Goal: Task Accomplishment & Management: Manage account settings

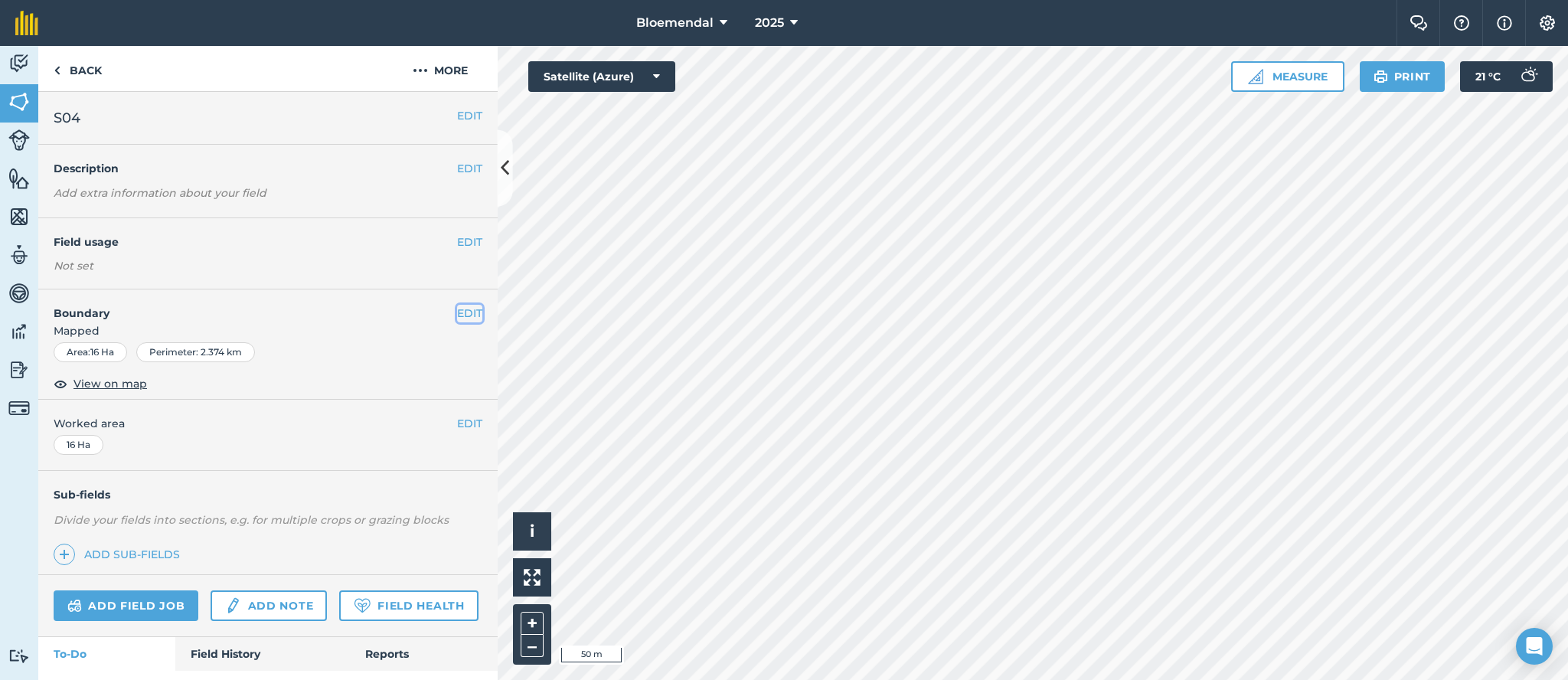
click at [457, 315] on button "EDIT" at bounding box center [469, 313] width 25 height 17
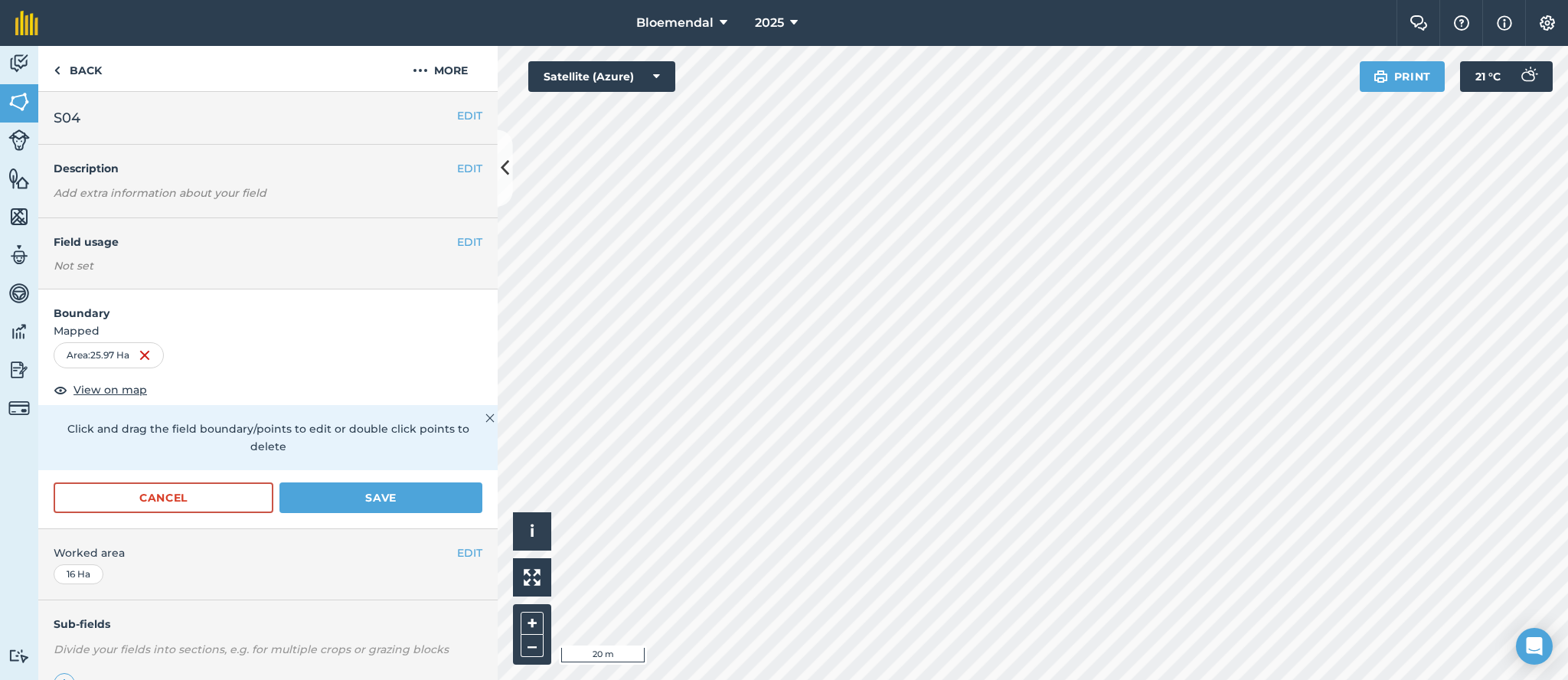
click at [1122, 12] on div "Bloemendal 2025 Farm Chat Help Info Settings Bloemendal - 2025 Reproduced with …" at bounding box center [784, 340] width 1568 height 680
click at [981, 25] on div "Bloemendal 2025 Farm Chat Help Info Settings Bloemendal - 2025 Reproduced with …" at bounding box center [784, 340] width 1568 height 680
click at [352, 497] on button "Save" at bounding box center [381, 498] width 203 height 31
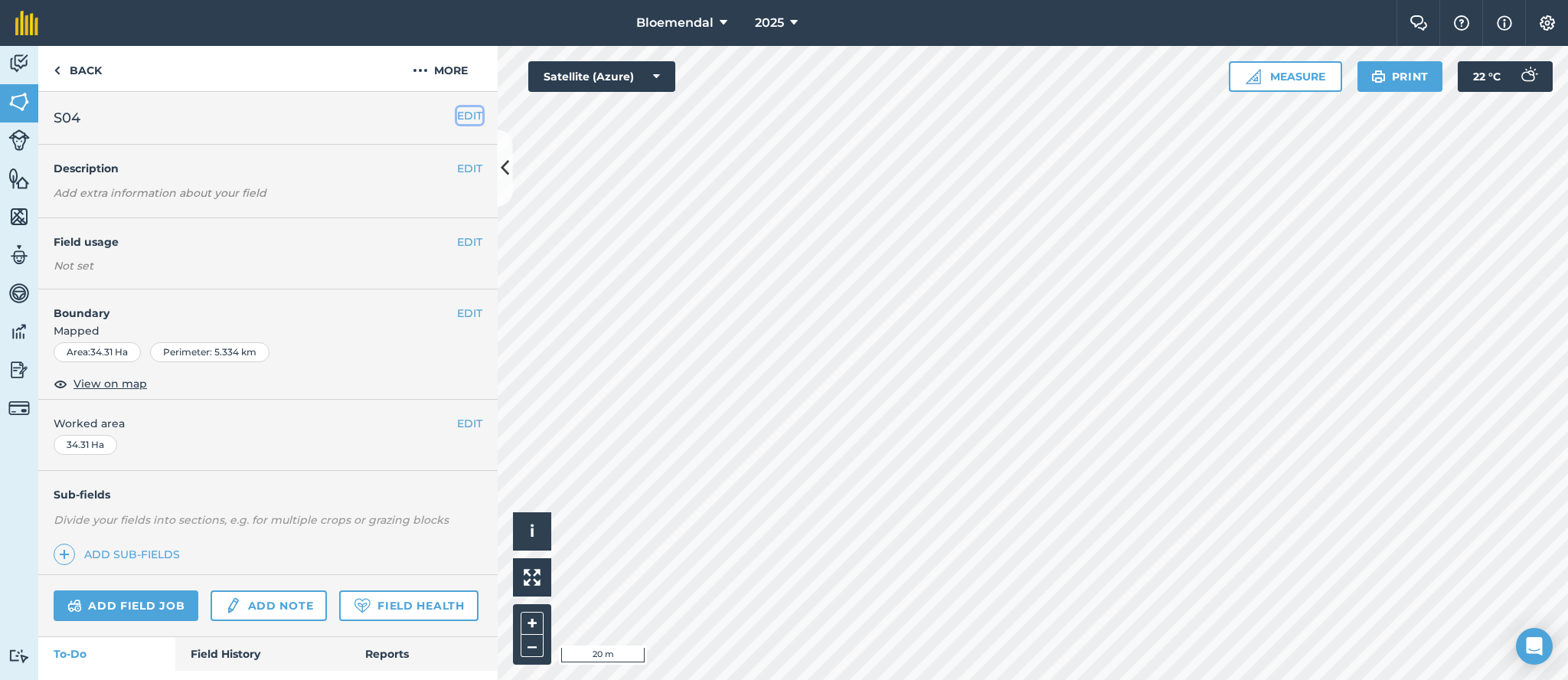
click at [457, 112] on button "EDIT" at bounding box center [469, 115] width 25 height 17
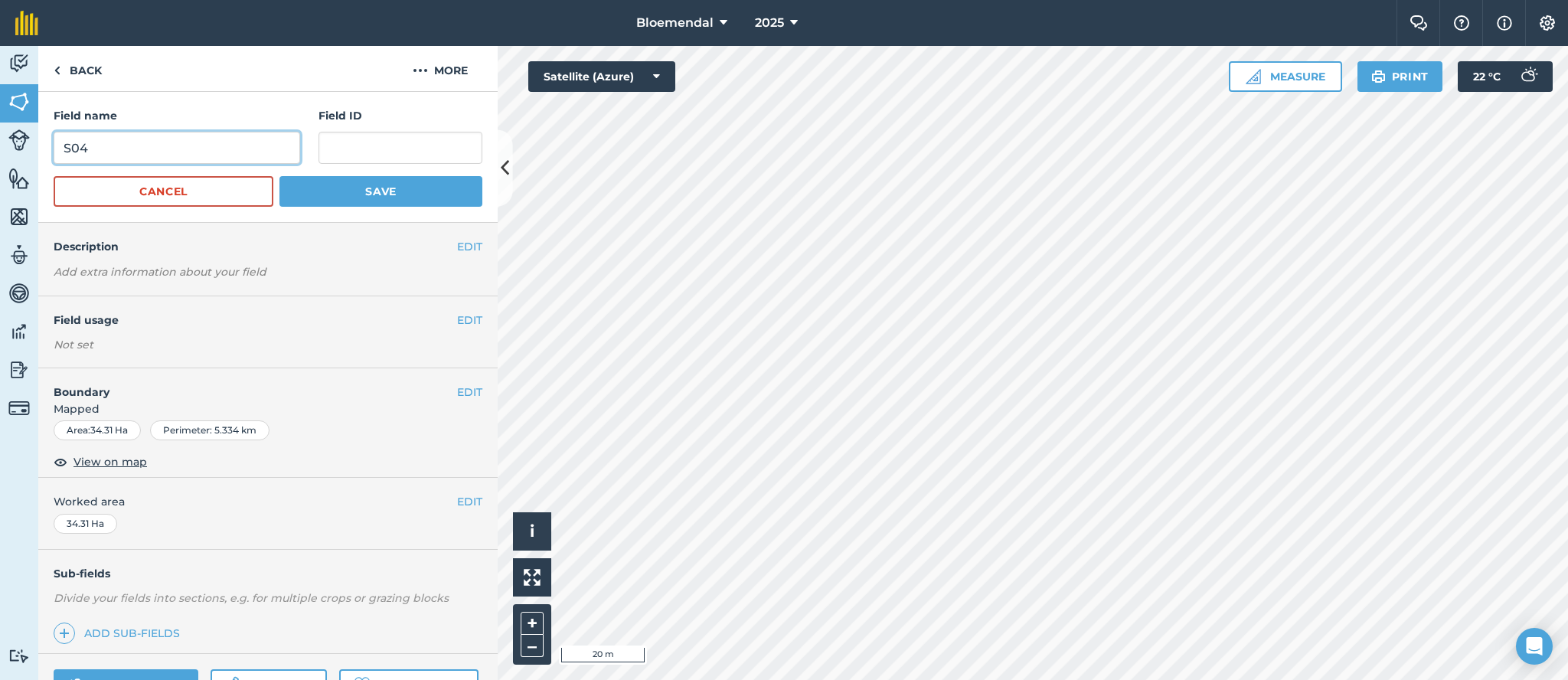
click at [240, 156] on input "S04" at bounding box center [177, 148] width 246 height 32
type input "S04 + S05"
click at [329, 188] on button "Save" at bounding box center [381, 192] width 203 height 31
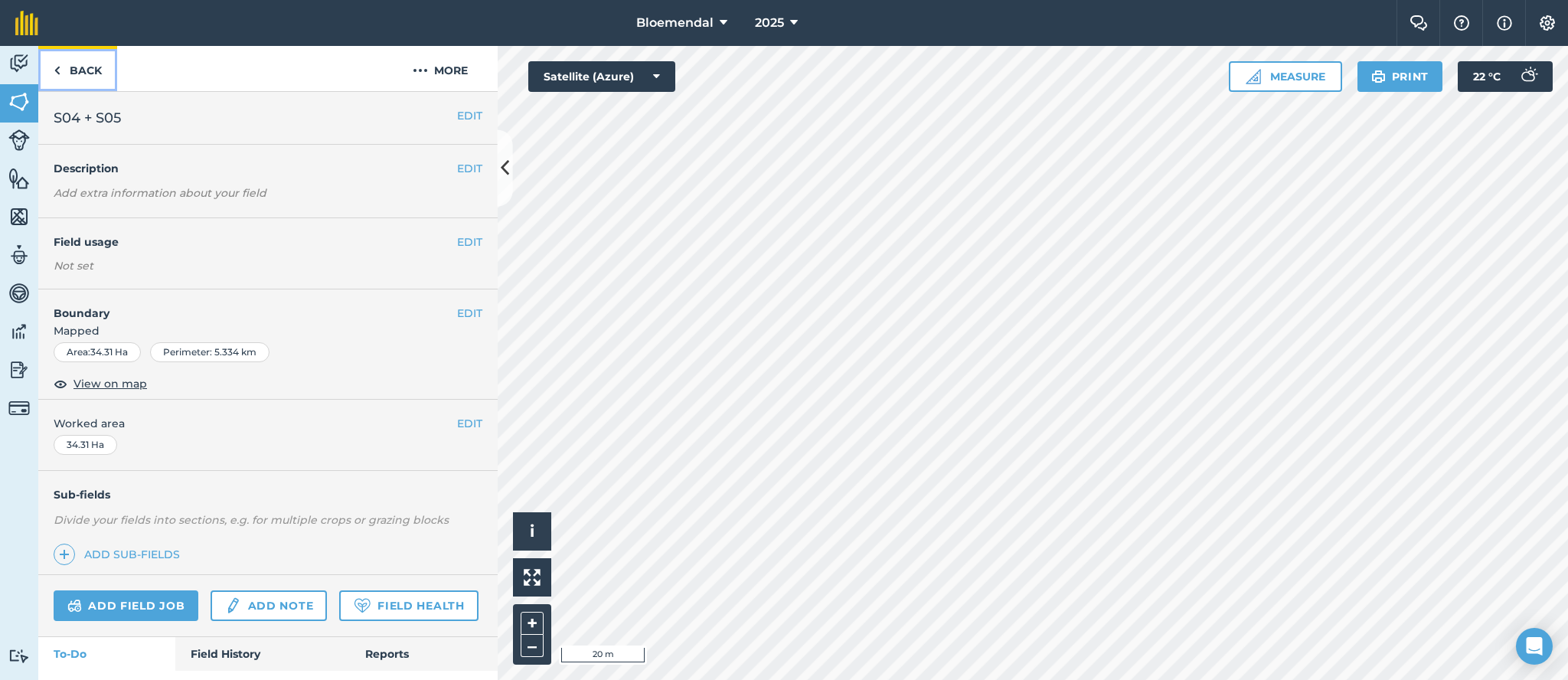
click at [91, 68] on link "Back" at bounding box center [78, 68] width 79 height 45
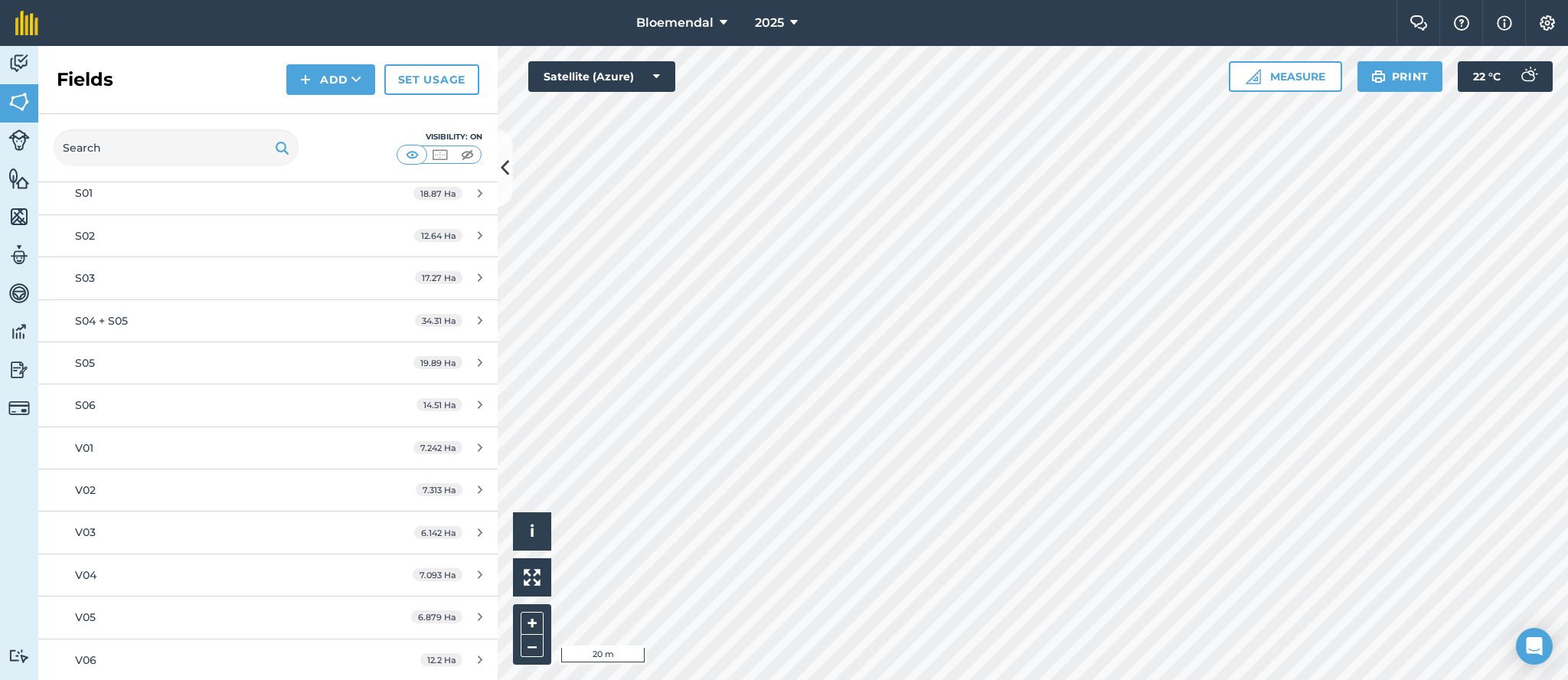
scroll to position [3939, 0]
click at [229, 372] on div "S05" at bounding box center [219, 364] width 288 height 17
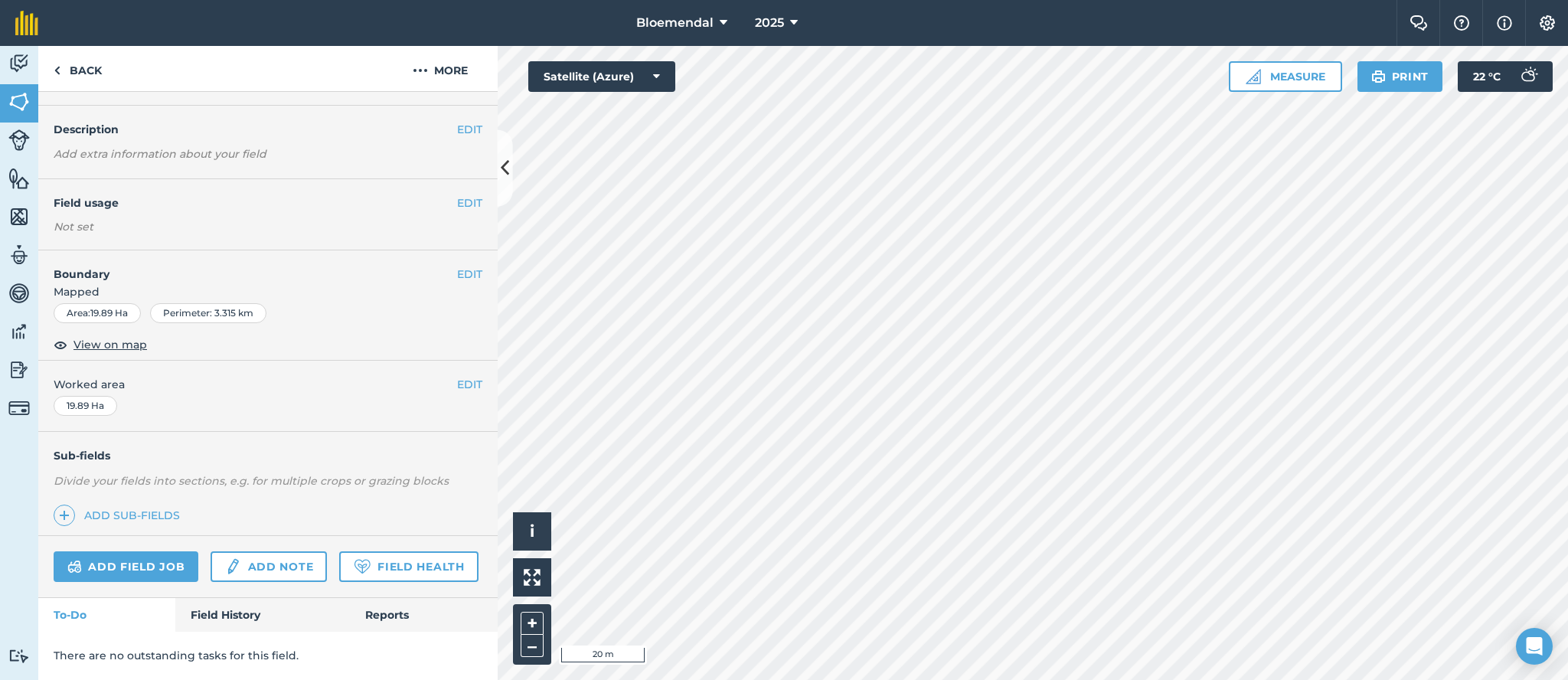
scroll to position [81, 0]
click at [245, 613] on link "Field History" at bounding box center [262, 615] width 174 height 34
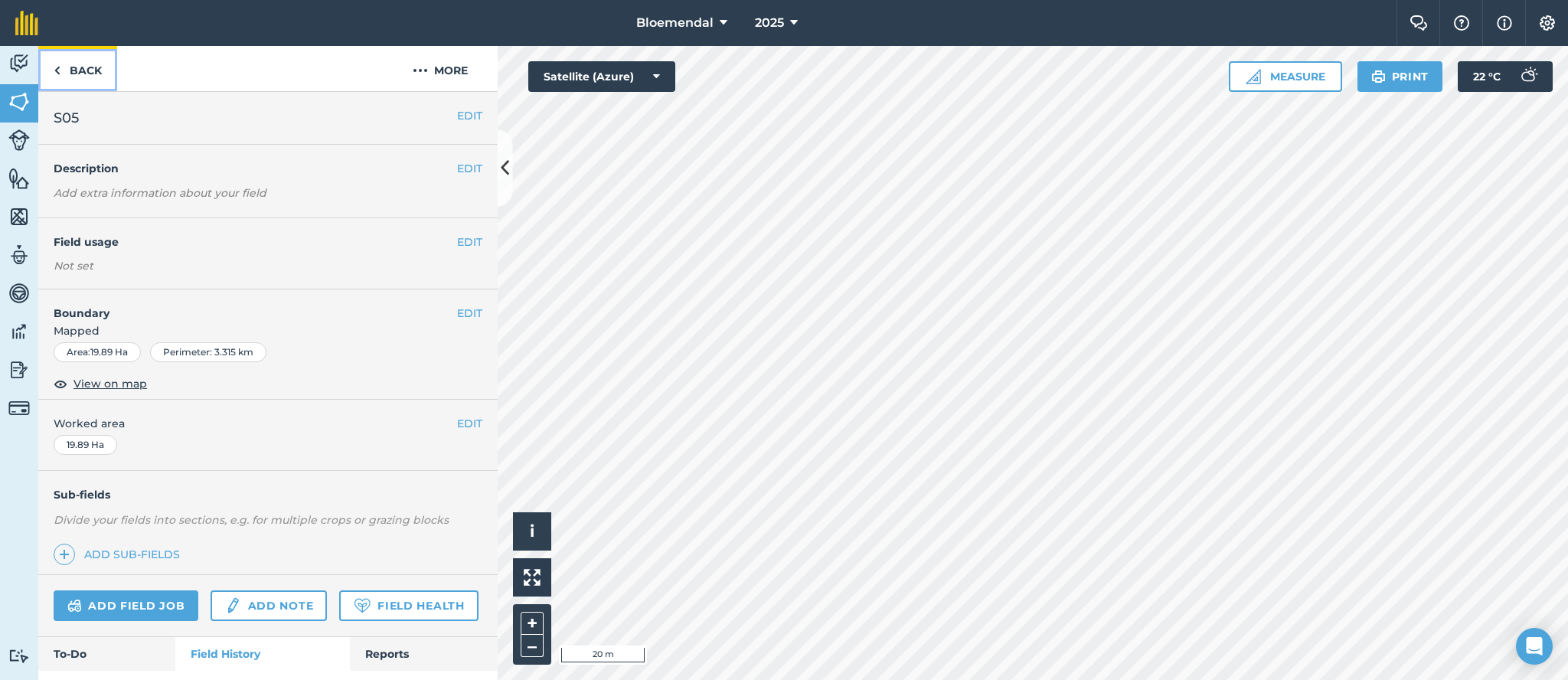
click at [87, 68] on link "Back" at bounding box center [78, 68] width 79 height 45
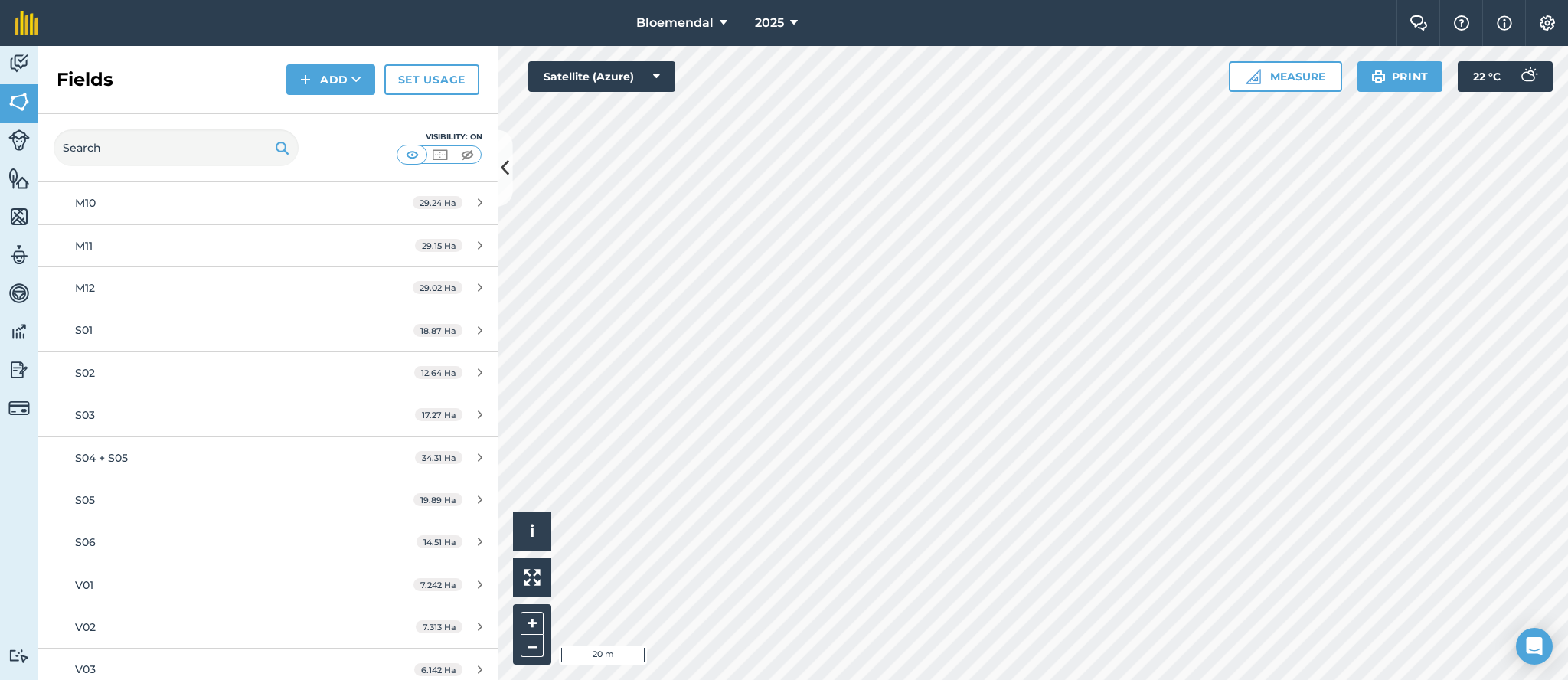
scroll to position [3802, 0]
click at [211, 465] on div "S04 + S05" at bounding box center [219, 459] width 288 height 17
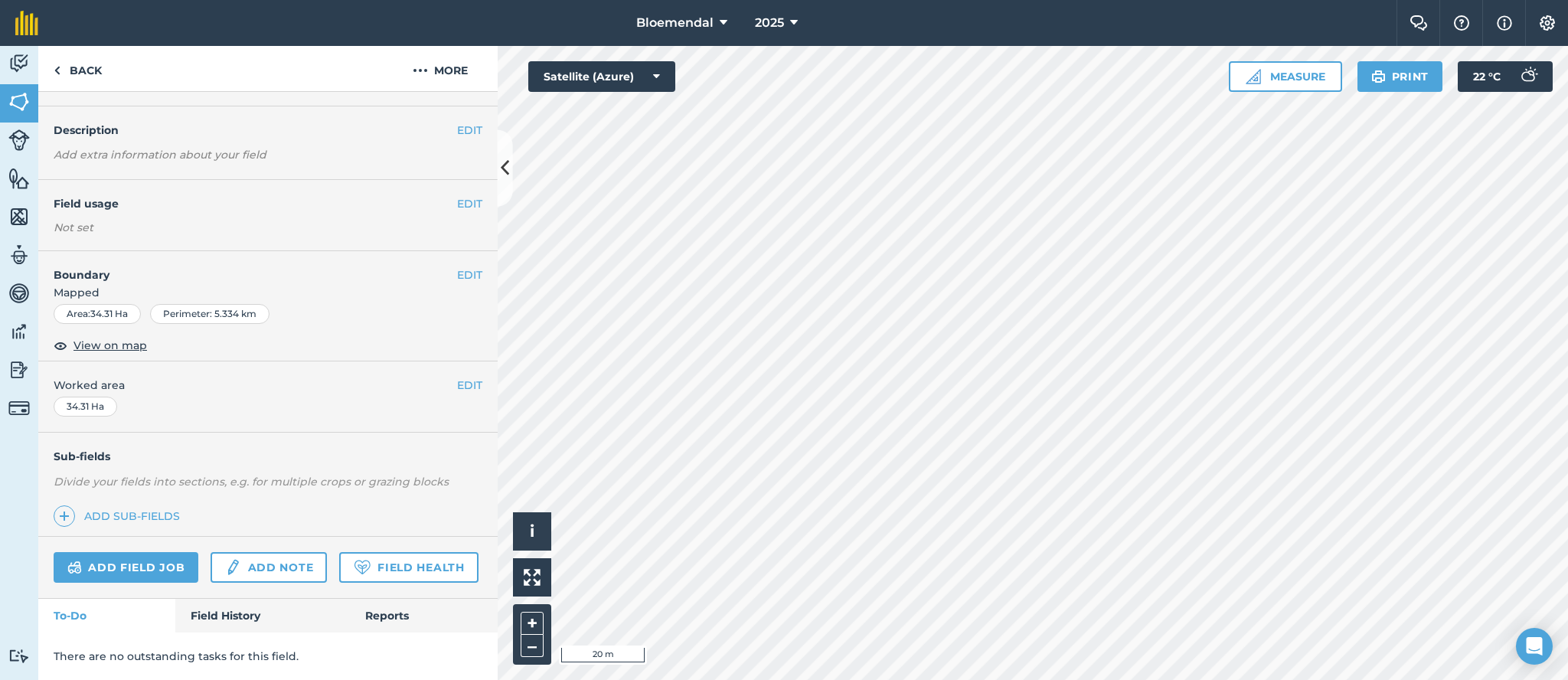
scroll to position [81, 0]
click at [228, 620] on link "Field History" at bounding box center [262, 615] width 174 height 34
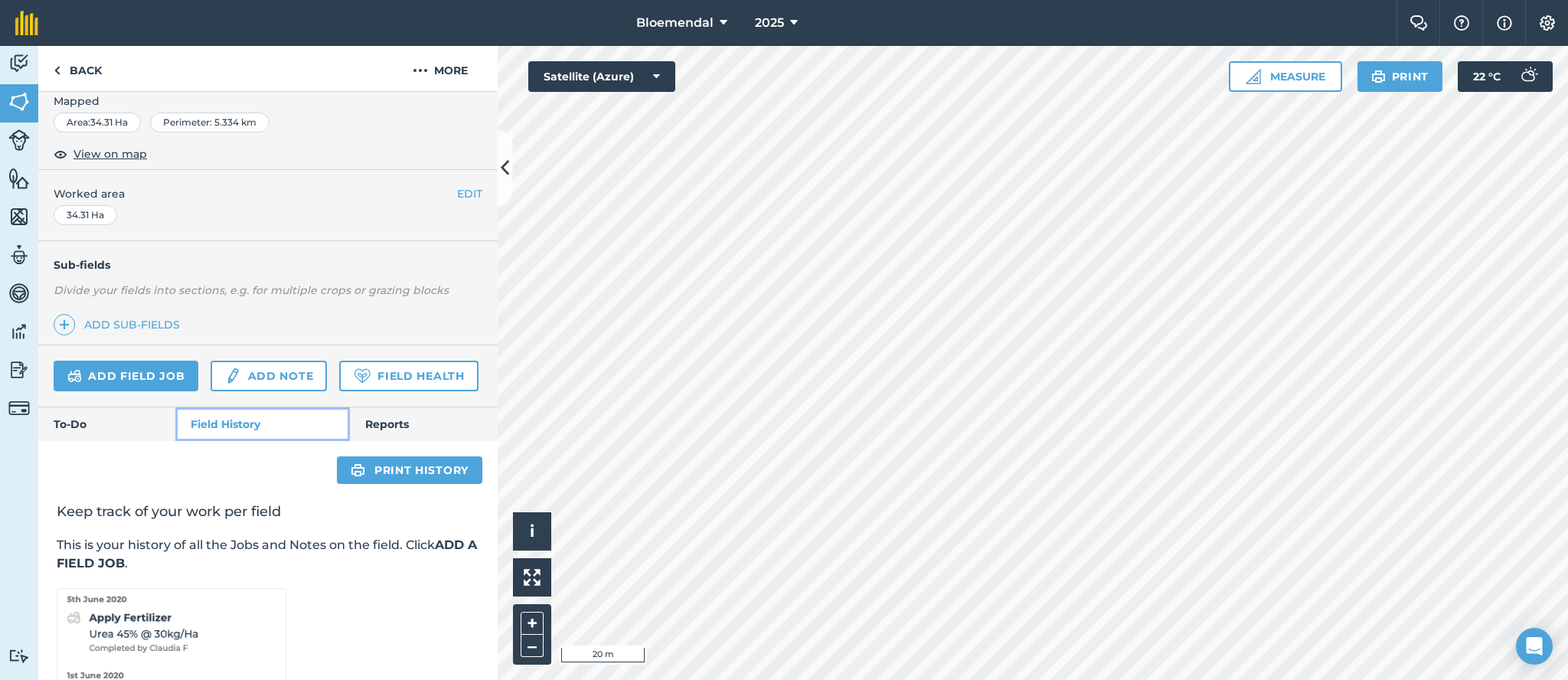
scroll to position [346, 0]
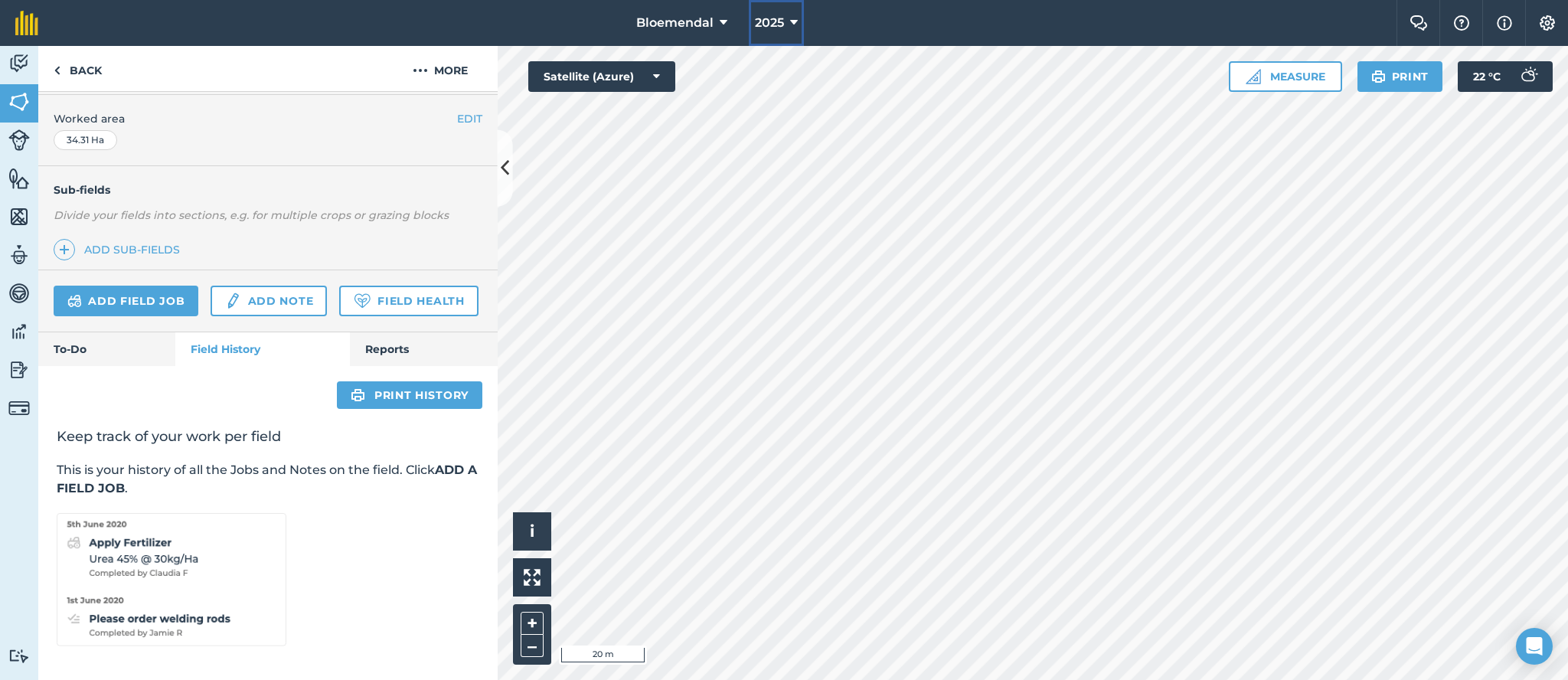
click at [764, 18] on span "2025" at bounding box center [769, 23] width 29 height 18
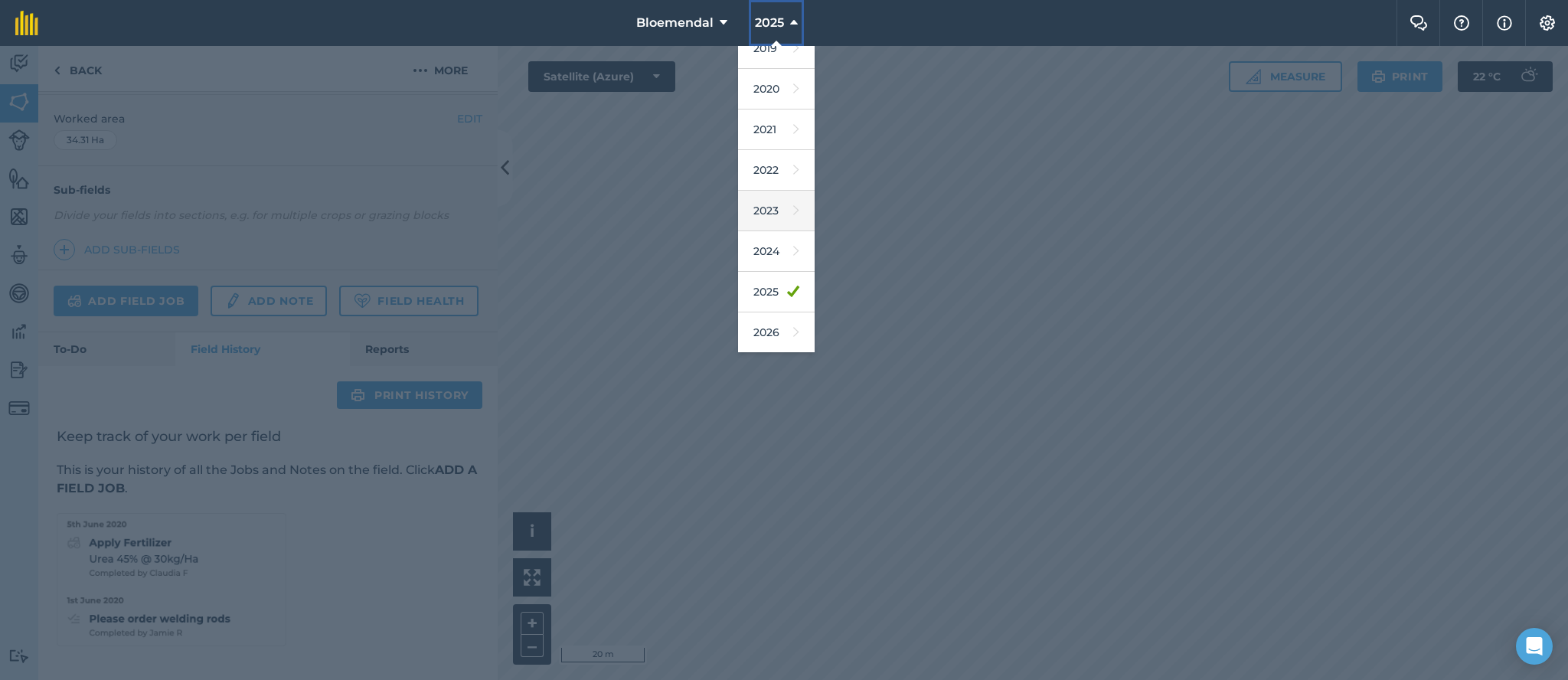
scroll to position [141, 0]
click at [773, 282] on link "2026" at bounding box center [776, 291] width 77 height 41
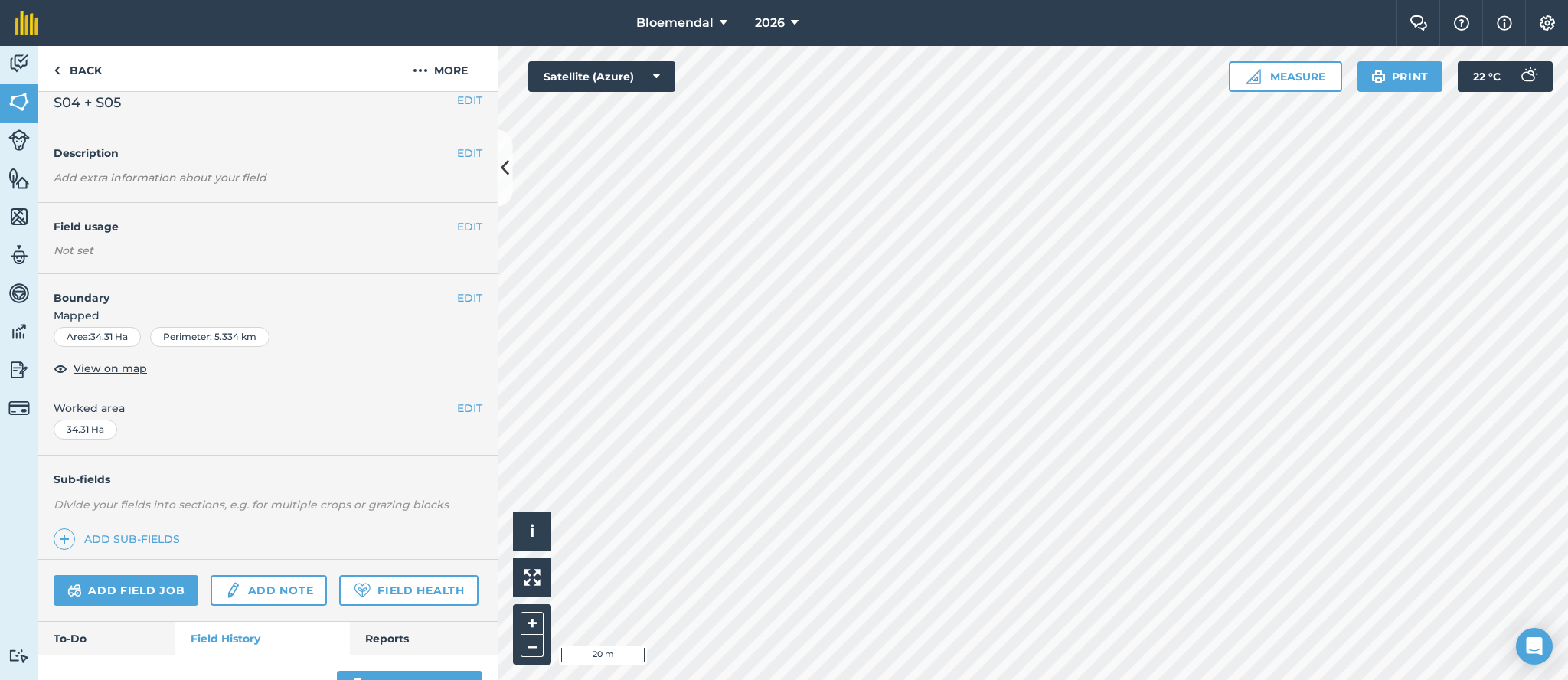
scroll to position [0, 0]
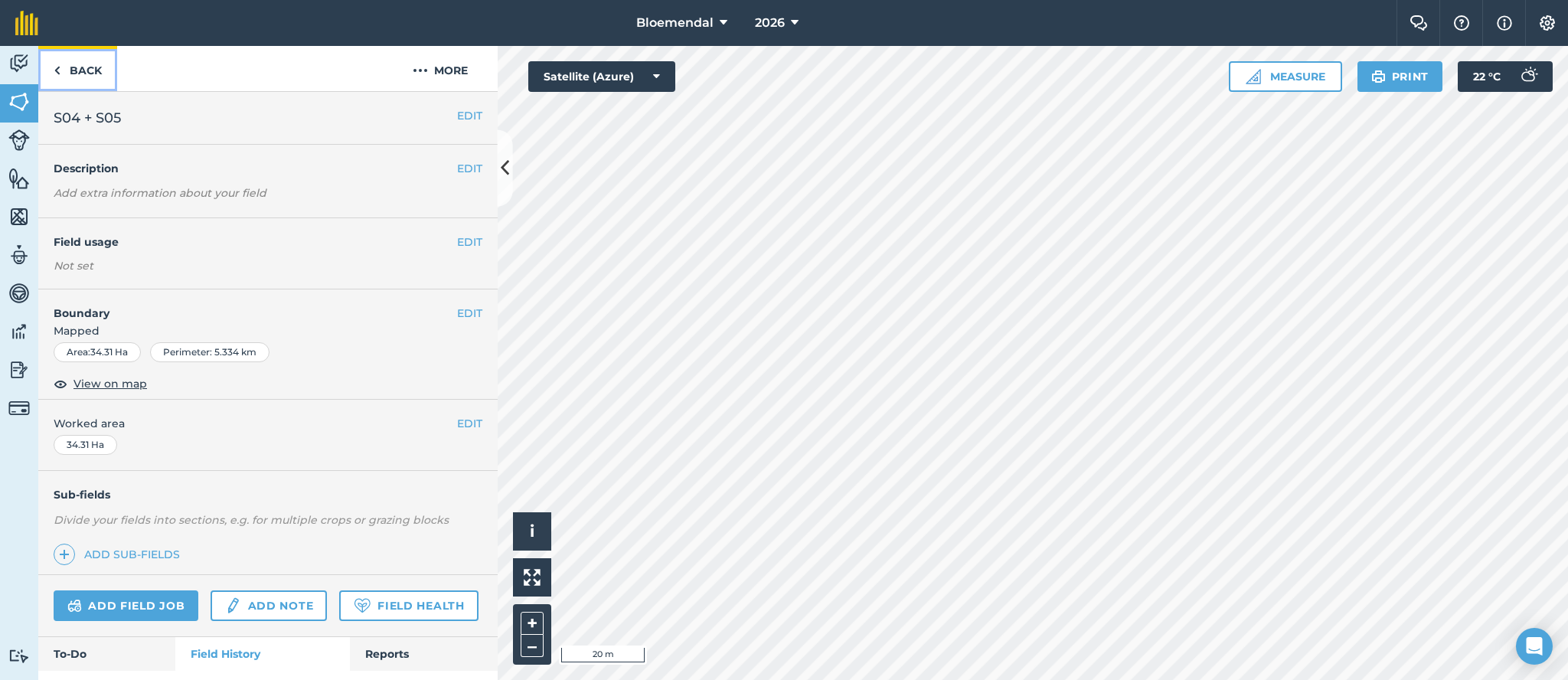
click at [94, 66] on link "Back" at bounding box center [78, 68] width 79 height 45
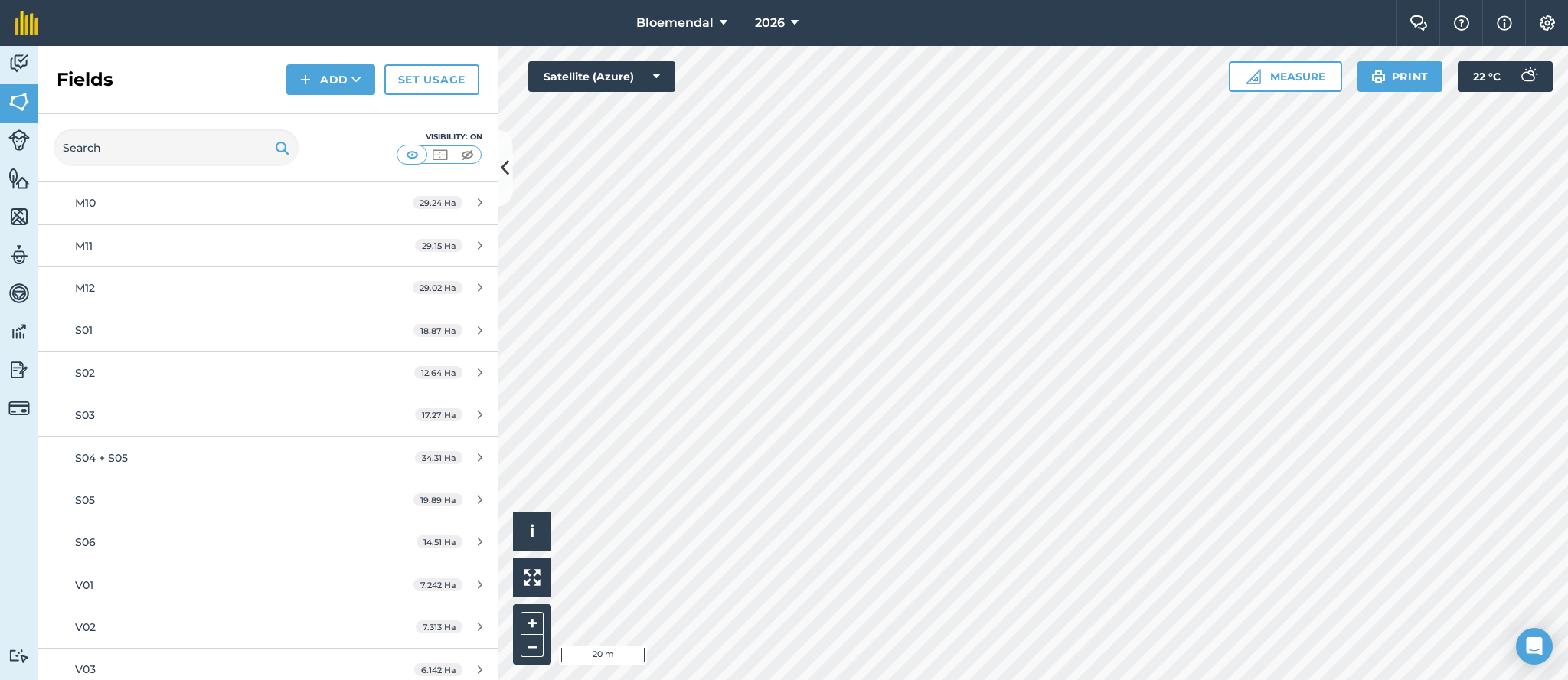
scroll to position [3817, 0]
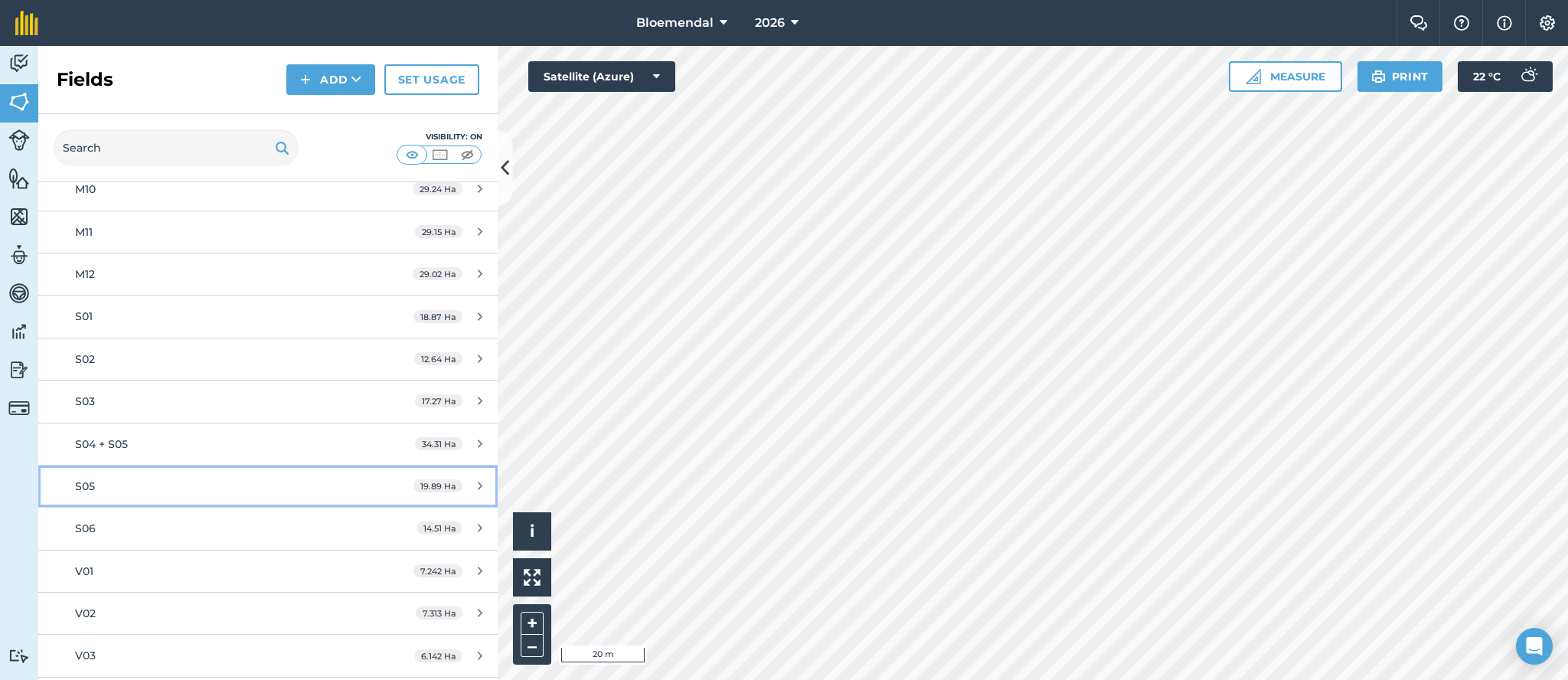
click at [270, 493] on div "S05" at bounding box center [219, 486] width 288 height 17
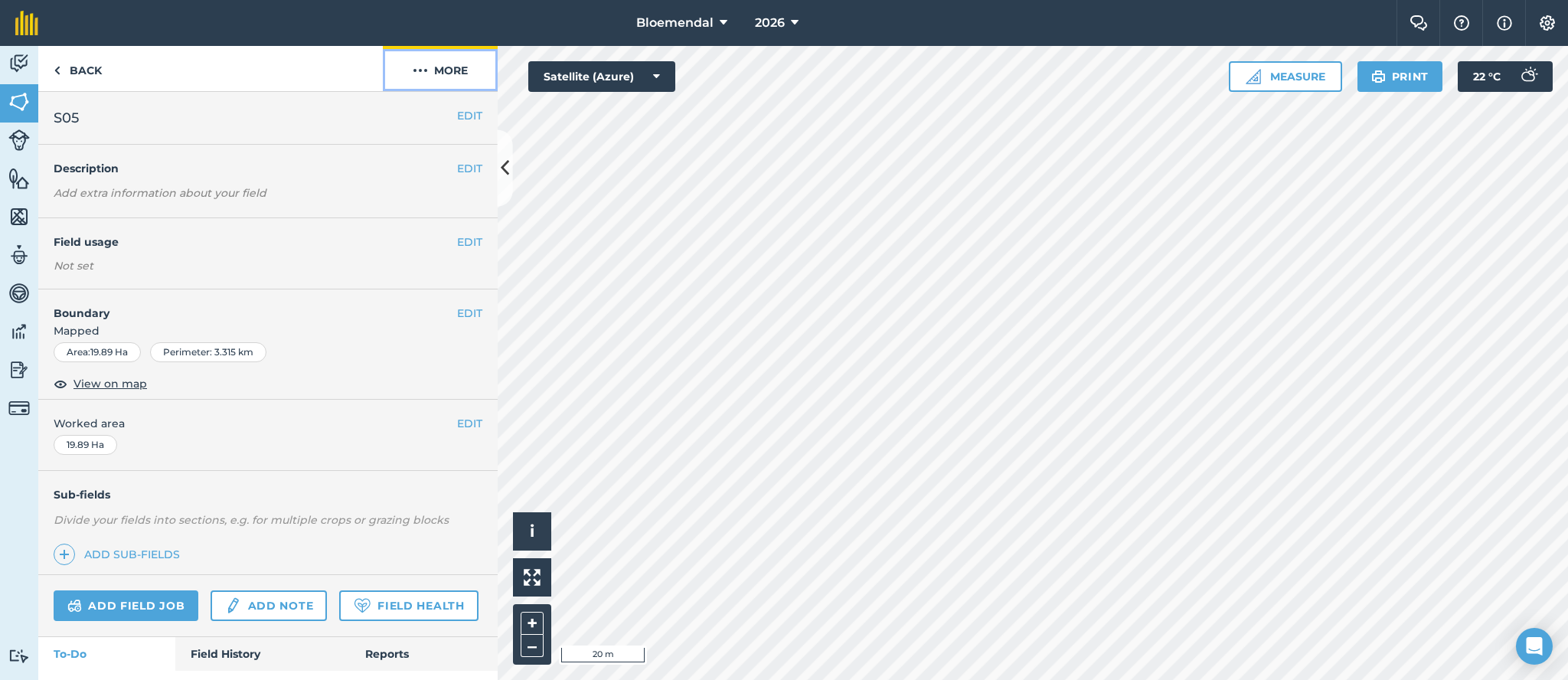
click at [414, 66] on img at bounding box center [420, 71] width 15 height 18
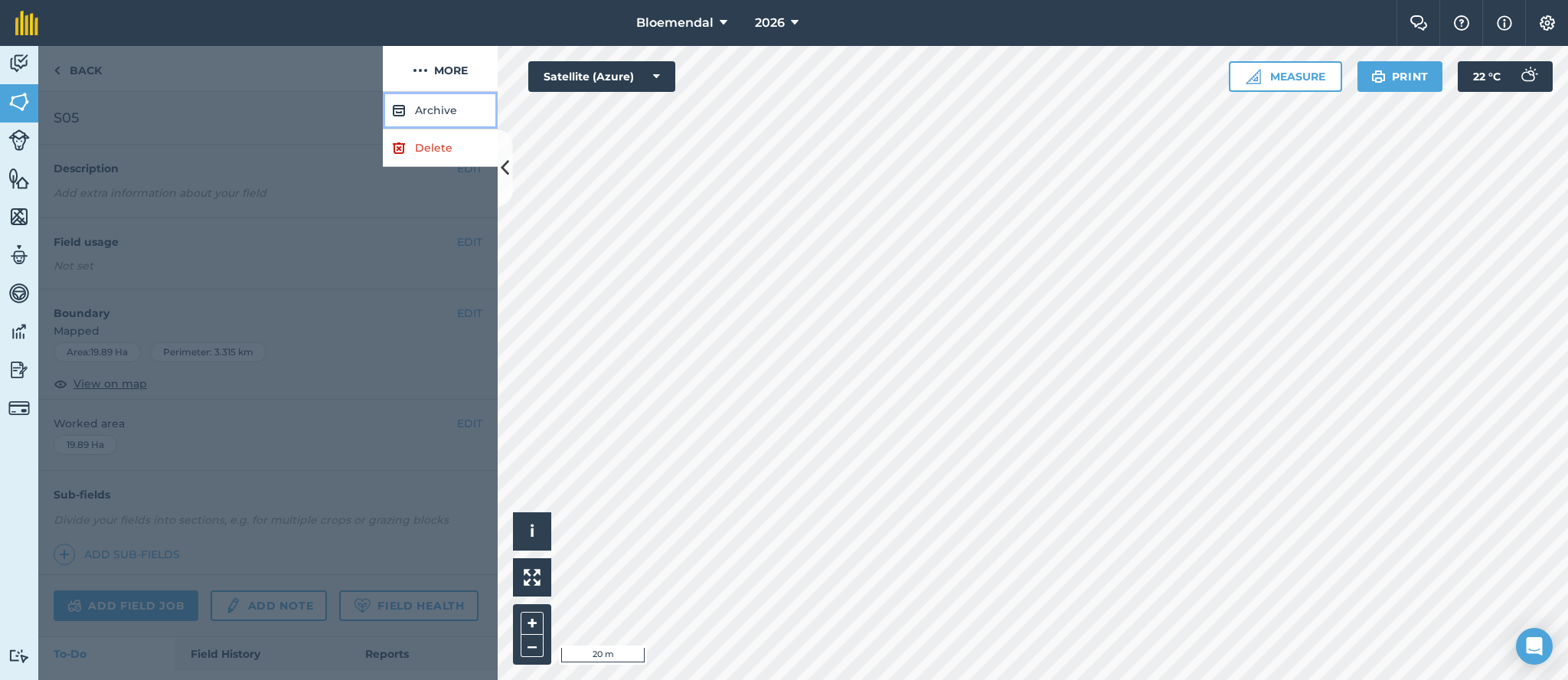
click at [434, 110] on button "Archive" at bounding box center [440, 110] width 115 height 38
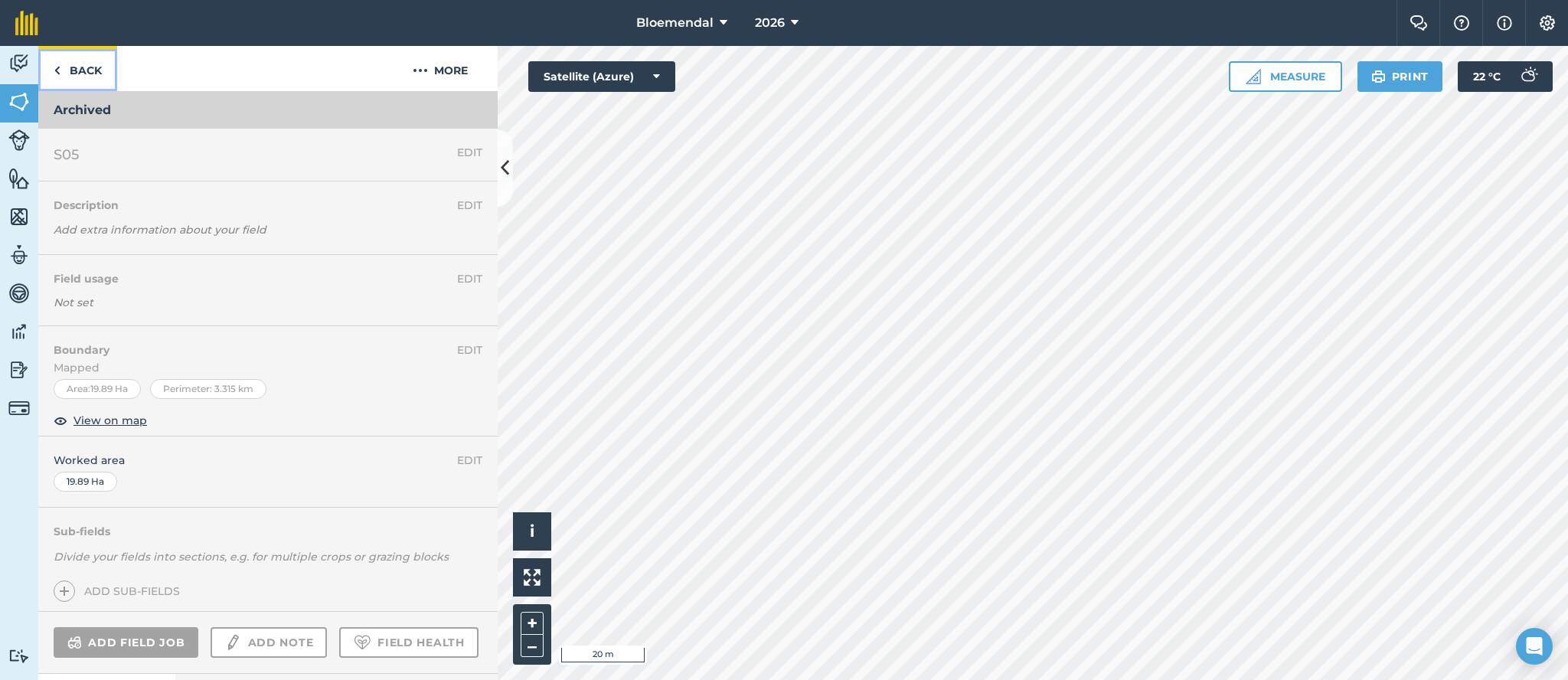
click at [81, 66] on link "Back" at bounding box center [78, 68] width 79 height 45
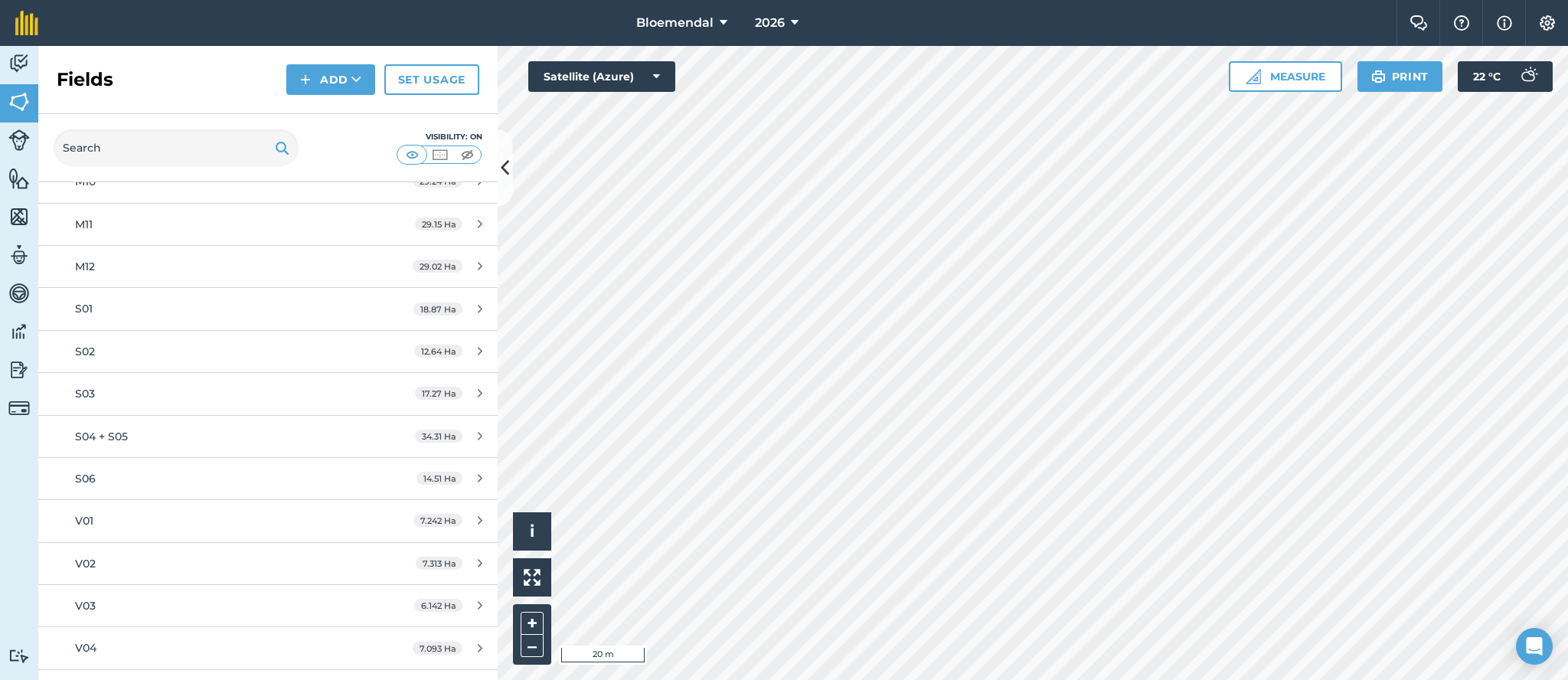
scroll to position [3824, 0]
click at [292, 306] on div "S01" at bounding box center [219, 309] width 288 height 17
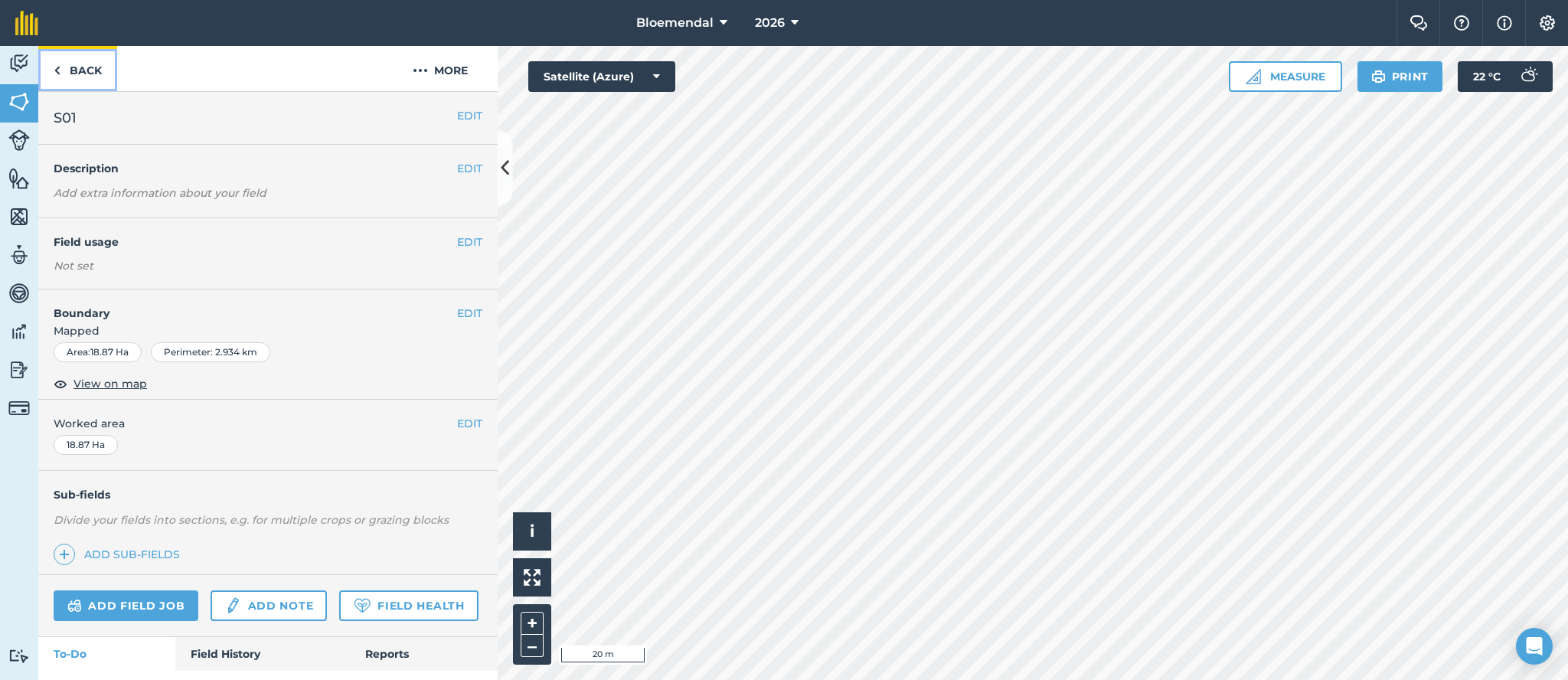
click at [77, 66] on link "Back" at bounding box center [78, 68] width 79 height 45
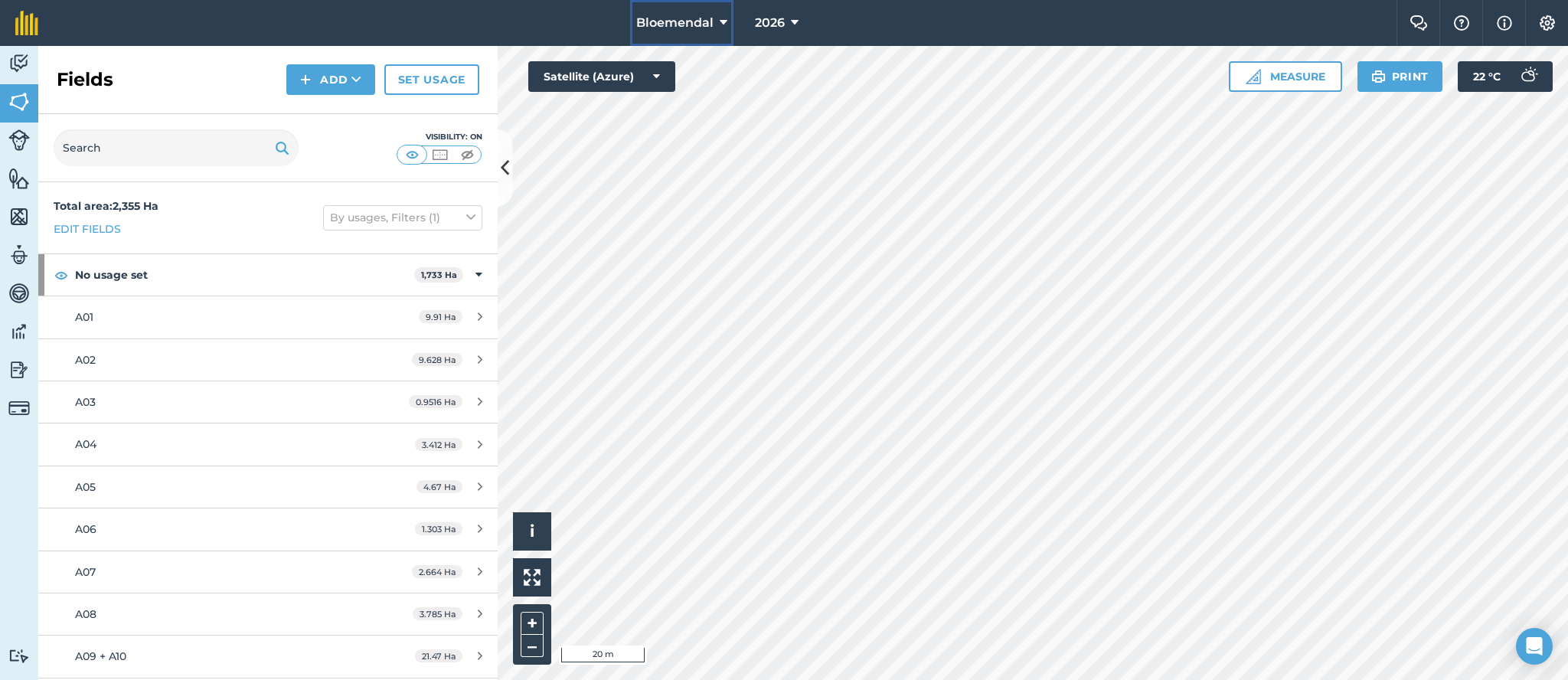
click at [718, 31] on button "Bloemendal" at bounding box center [682, 23] width 103 height 46
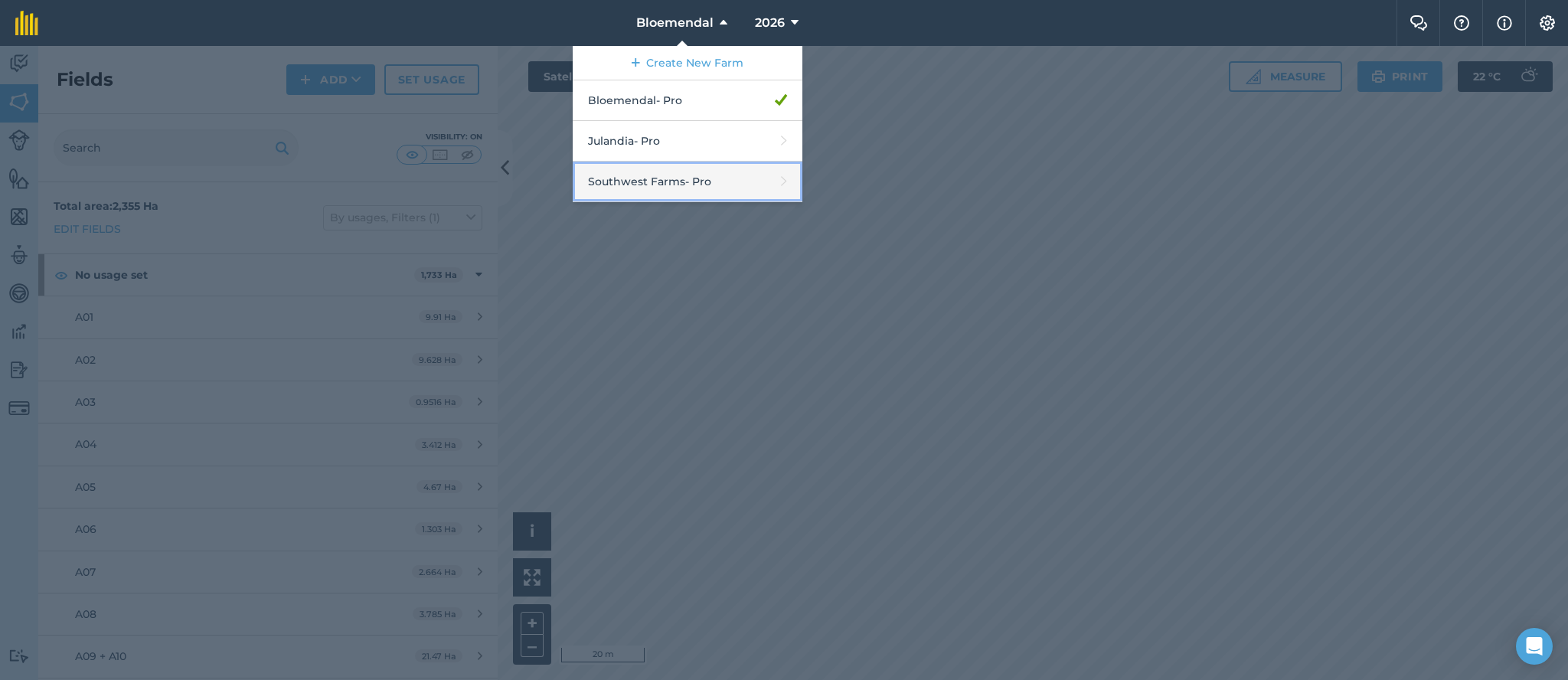
click at [669, 181] on link "Southwest Farms - Pro" at bounding box center [687, 182] width 230 height 41
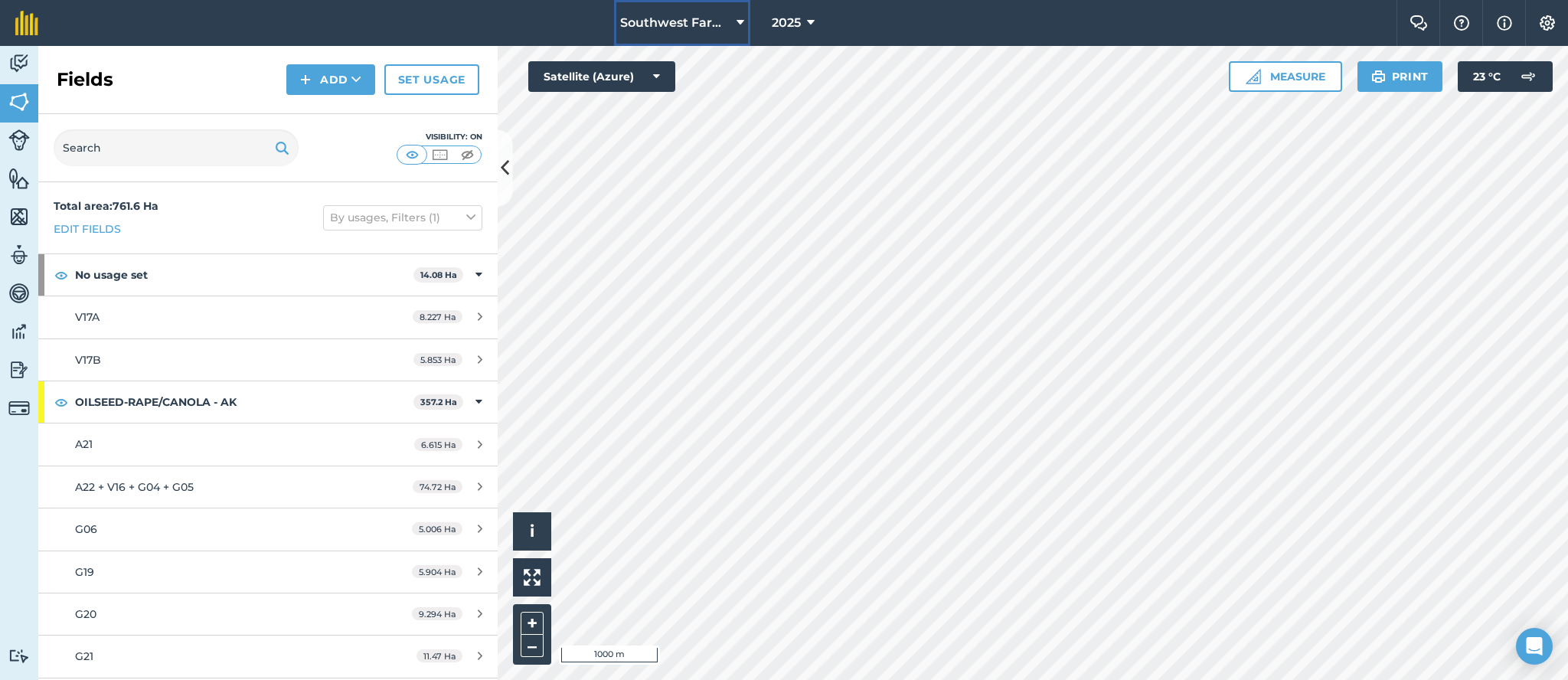
click at [716, 22] on span "Southwest Farms" at bounding box center [675, 23] width 110 height 18
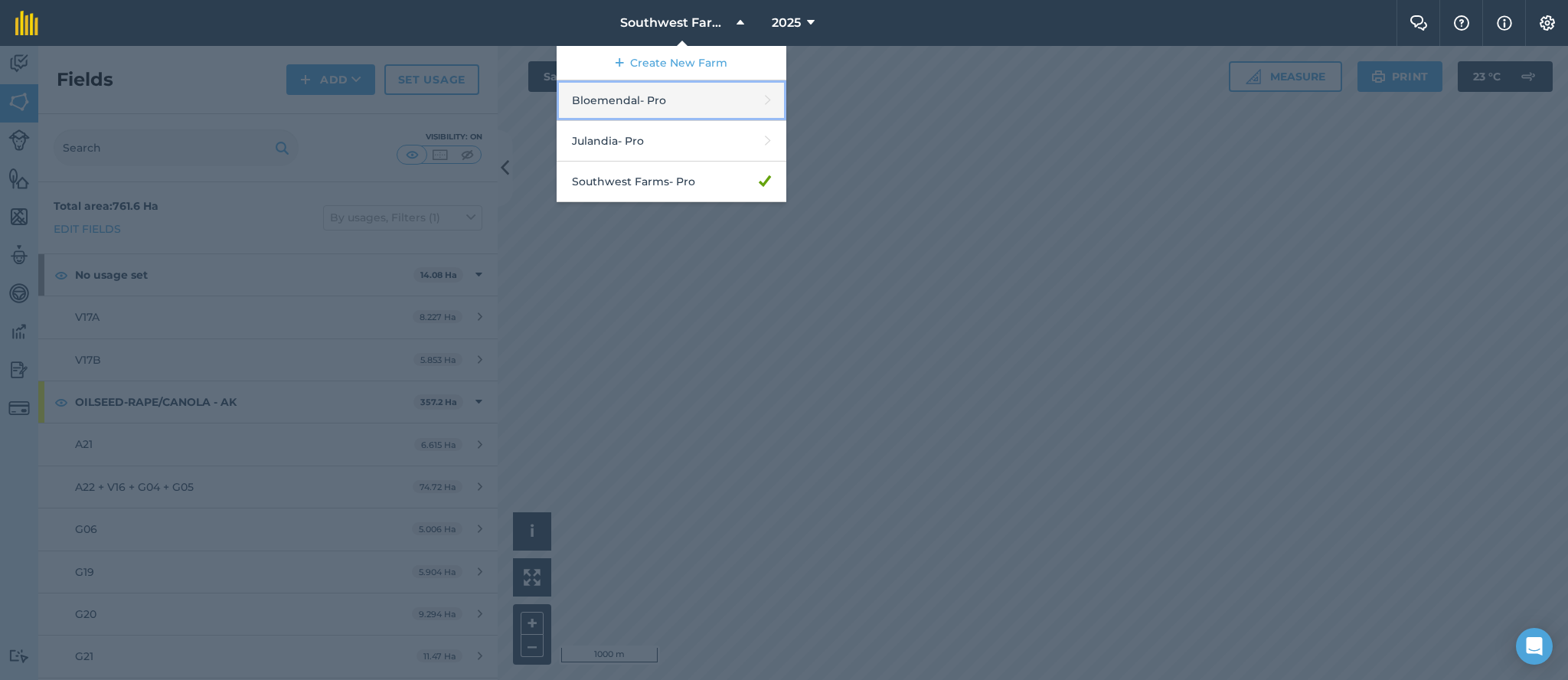
click at [658, 96] on link "Bloemendal - Pro" at bounding box center [672, 100] width 230 height 41
